Goal: Transaction & Acquisition: Download file/media

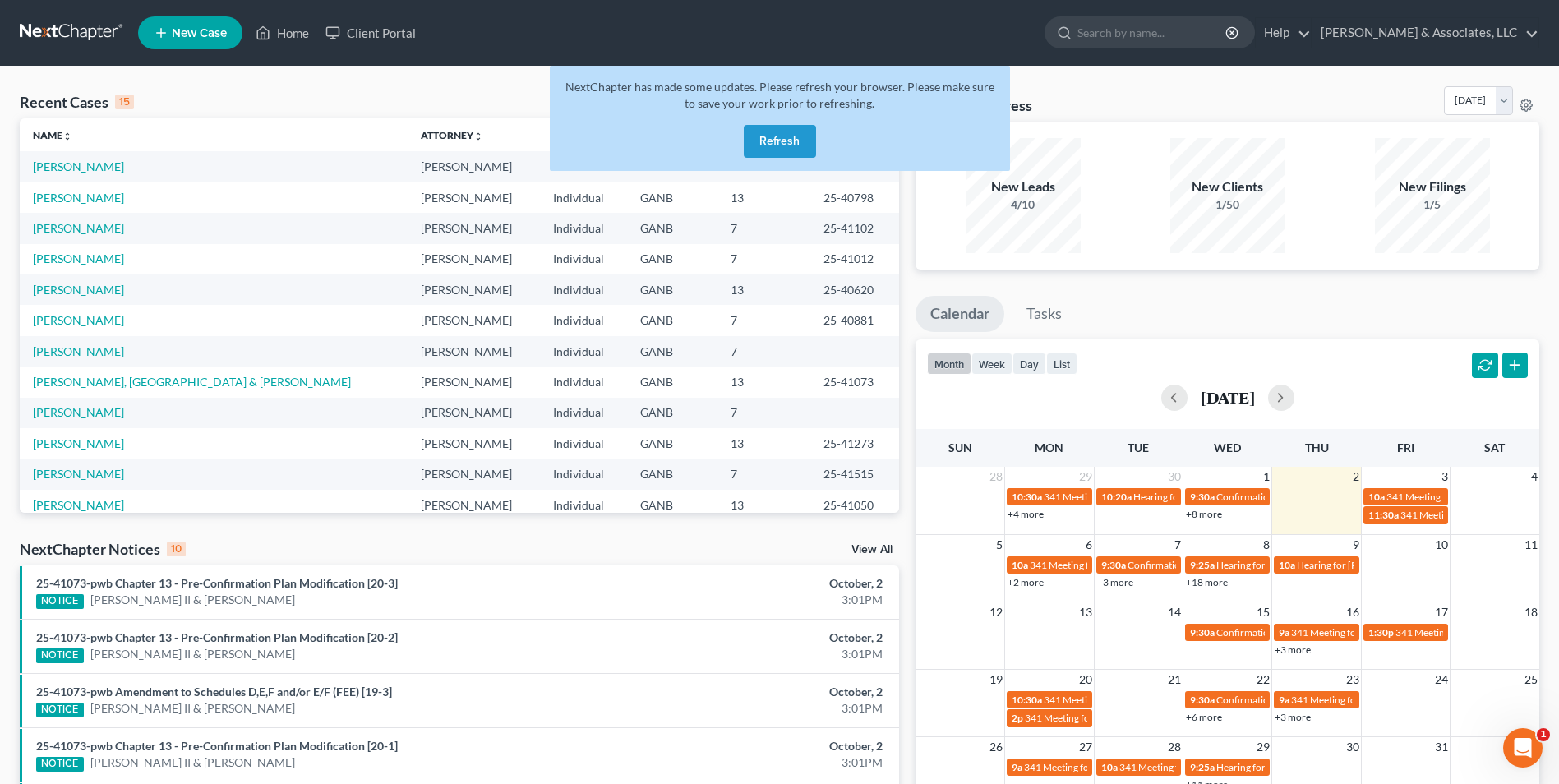
click at [811, 138] on button "Refresh" at bounding box center [780, 141] width 72 height 33
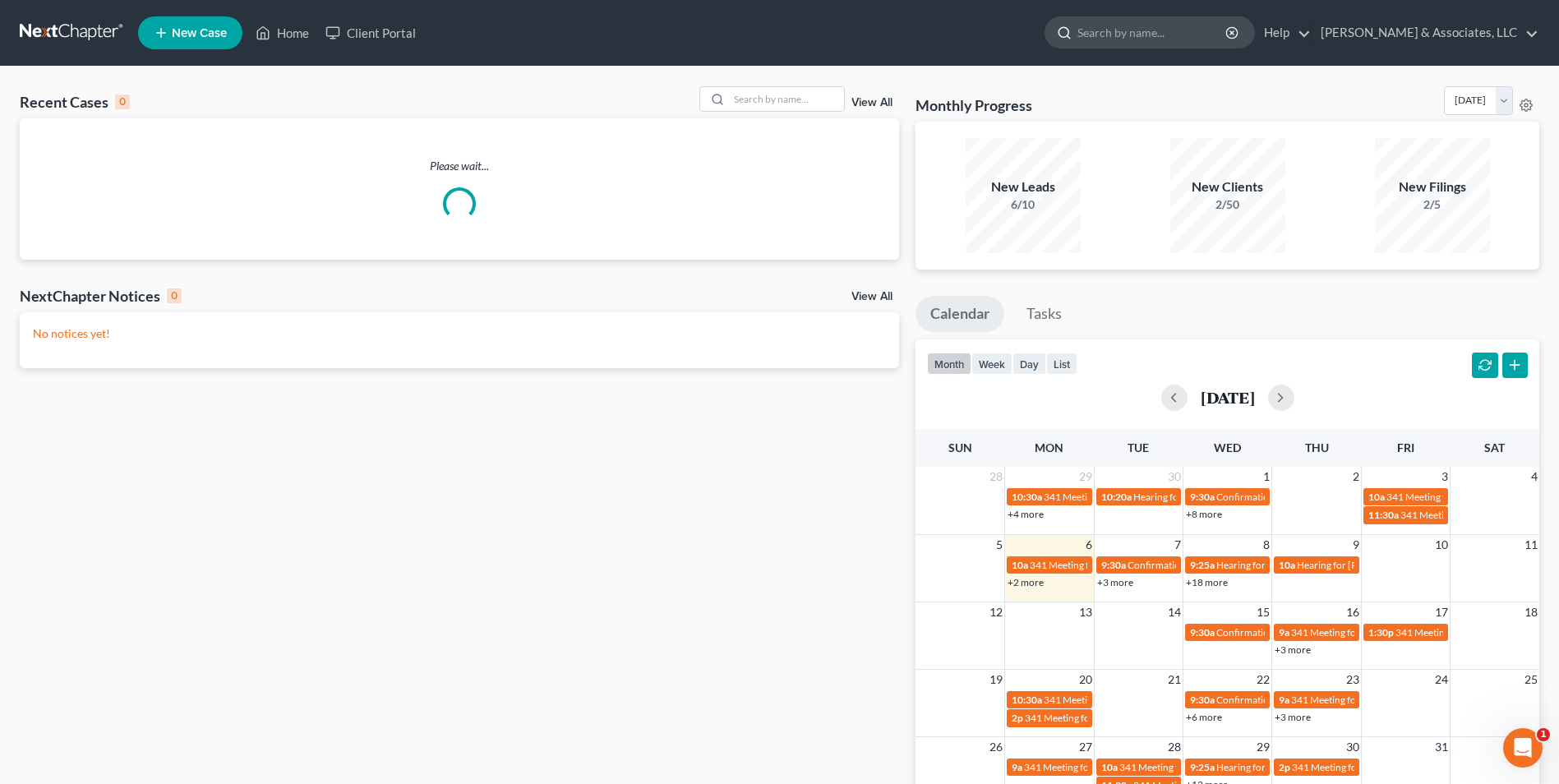
click at [1192, 35] on input "search" at bounding box center [1153, 32] width 151 height 30
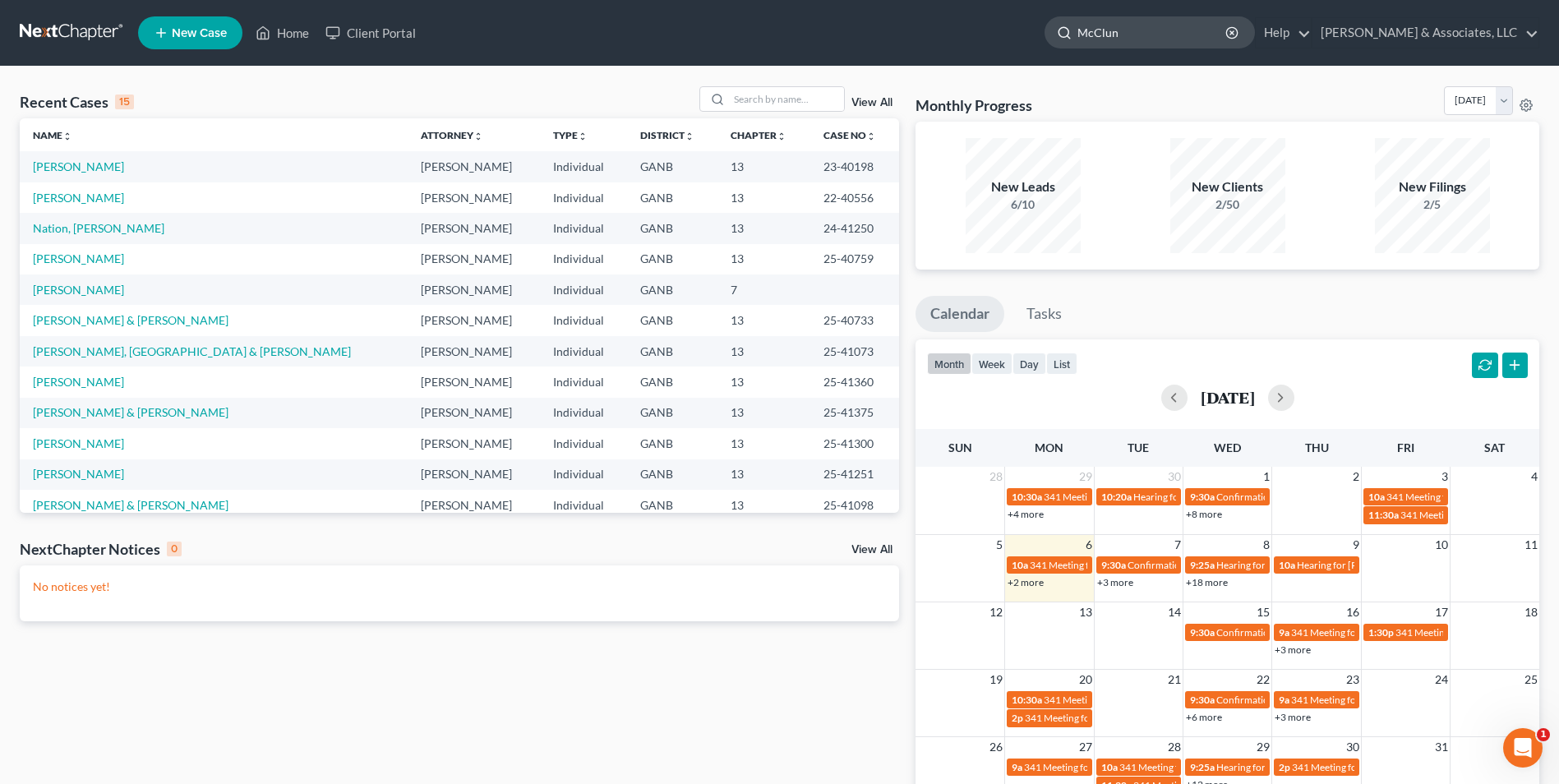
type input "[PERSON_NAME]"
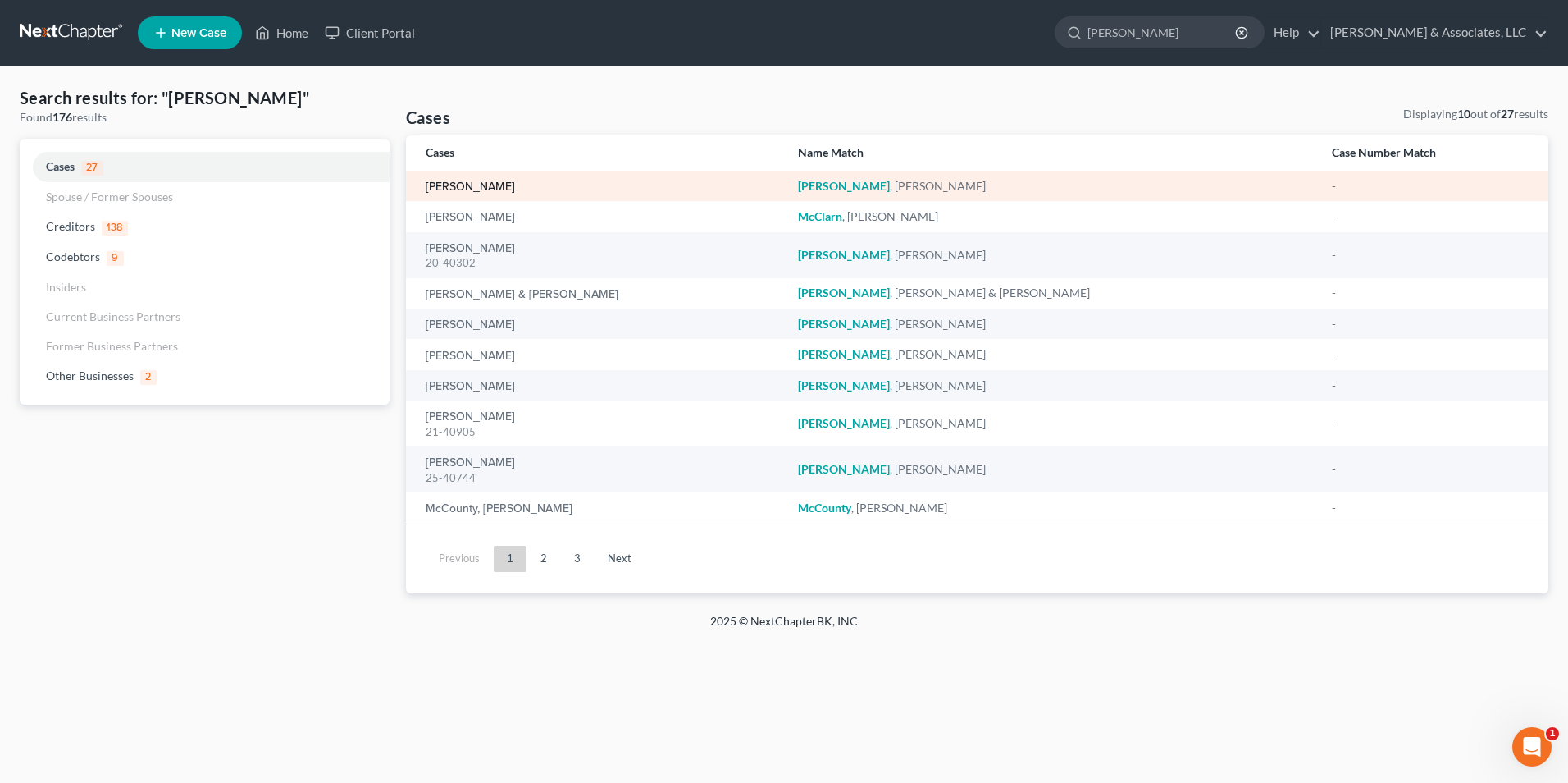
click at [473, 184] on link "[PERSON_NAME]" at bounding box center [470, 187] width 90 height 12
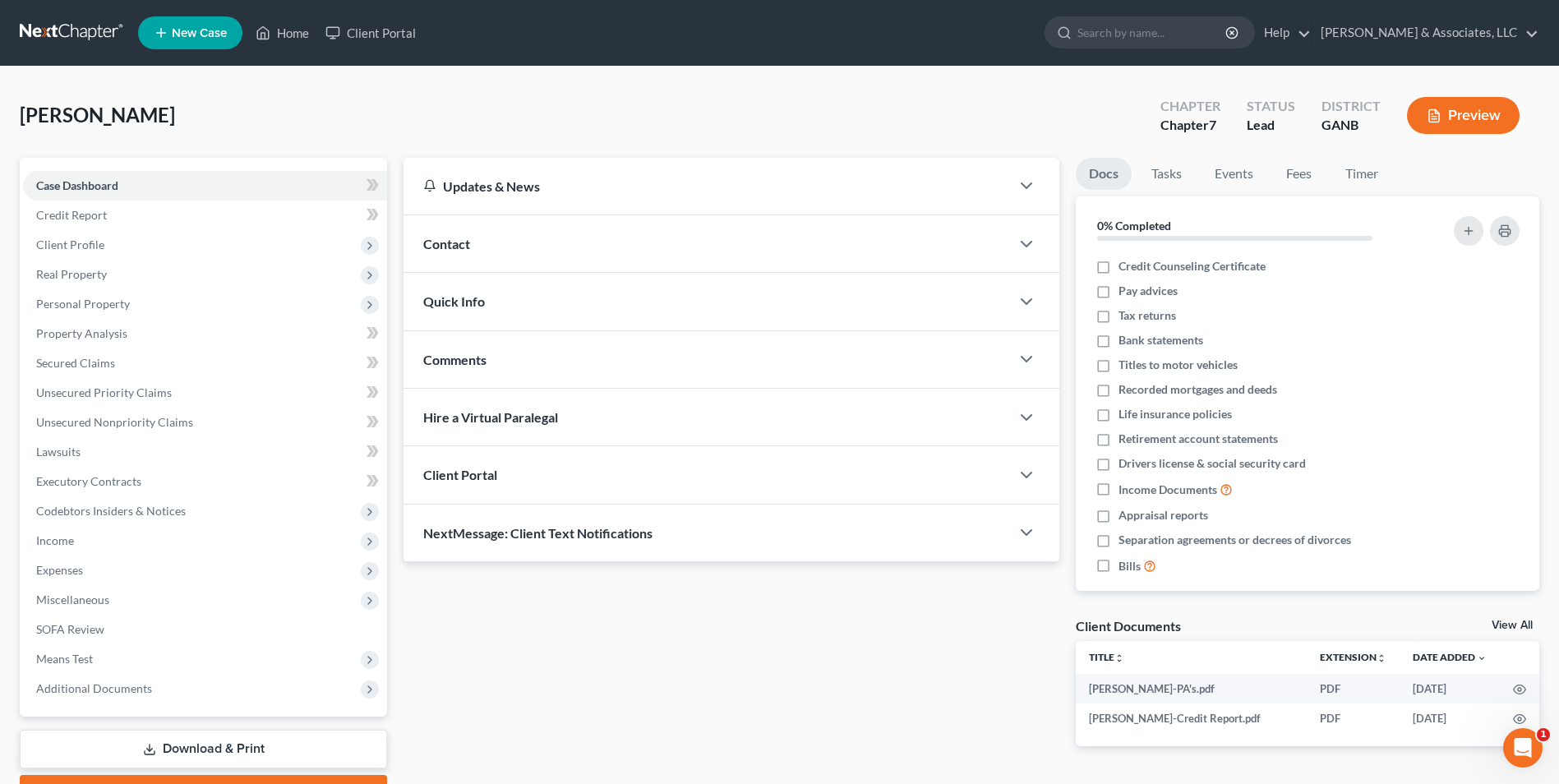
click at [1511, 624] on link "View All" at bounding box center [1512, 625] width 41 height 12
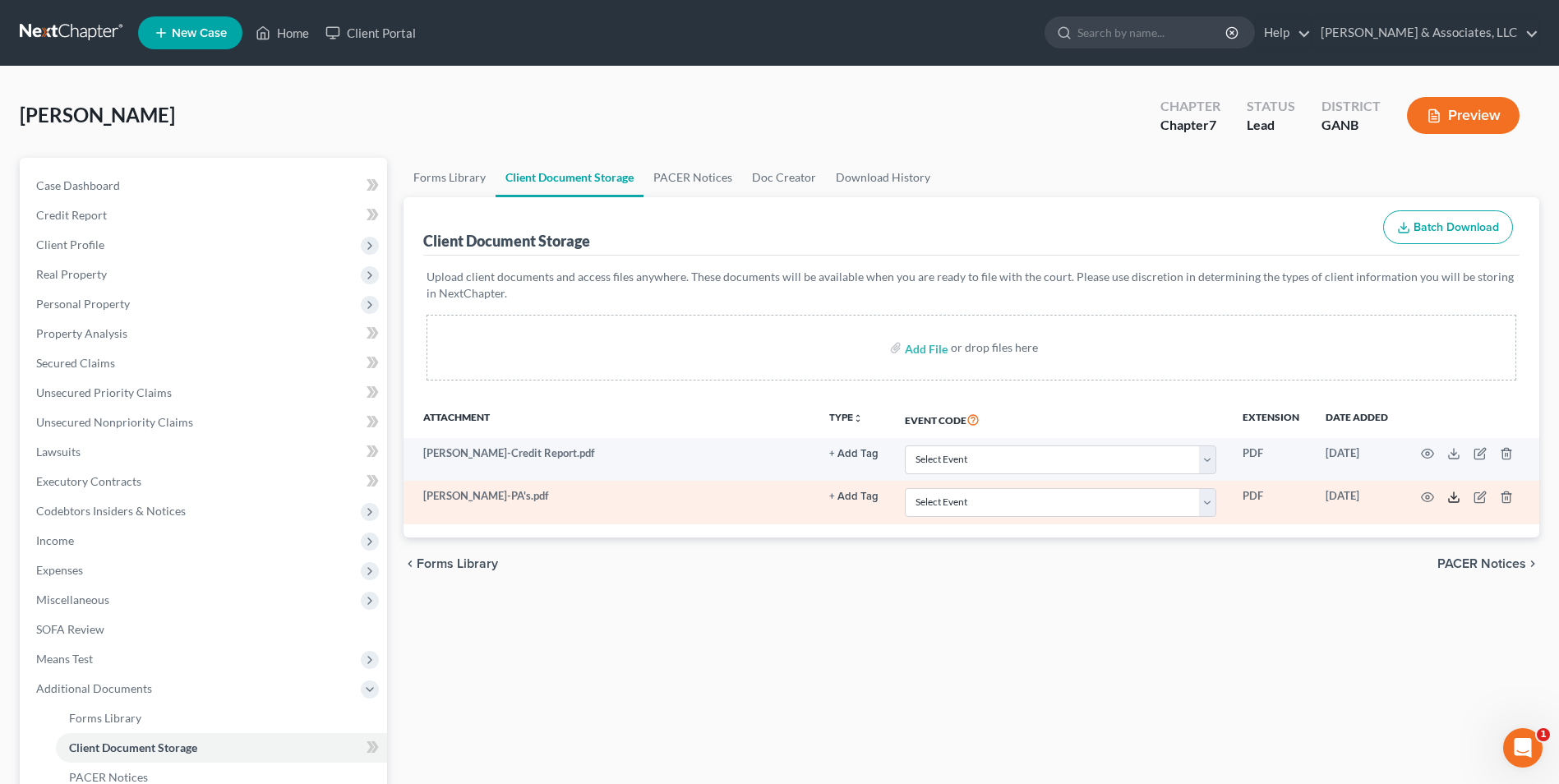
click at [1452, 493] on icon at bounding box center [1453, 497] width 13 height 13
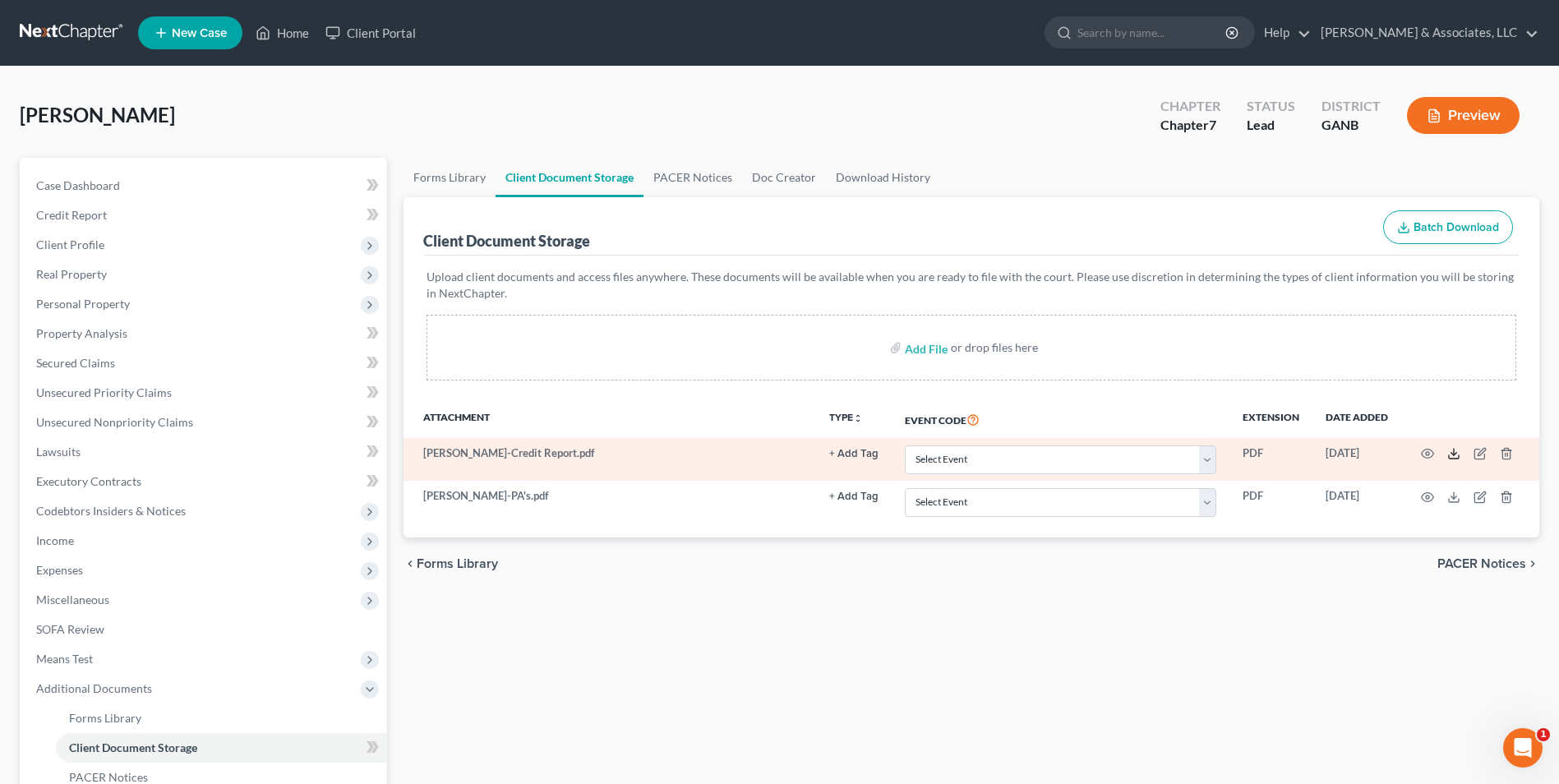
click at [1454, 454] on line at bounding box center [1454, 452] width 0 height 7
